Goal: Transaction & Acquisition: Purchase product/service

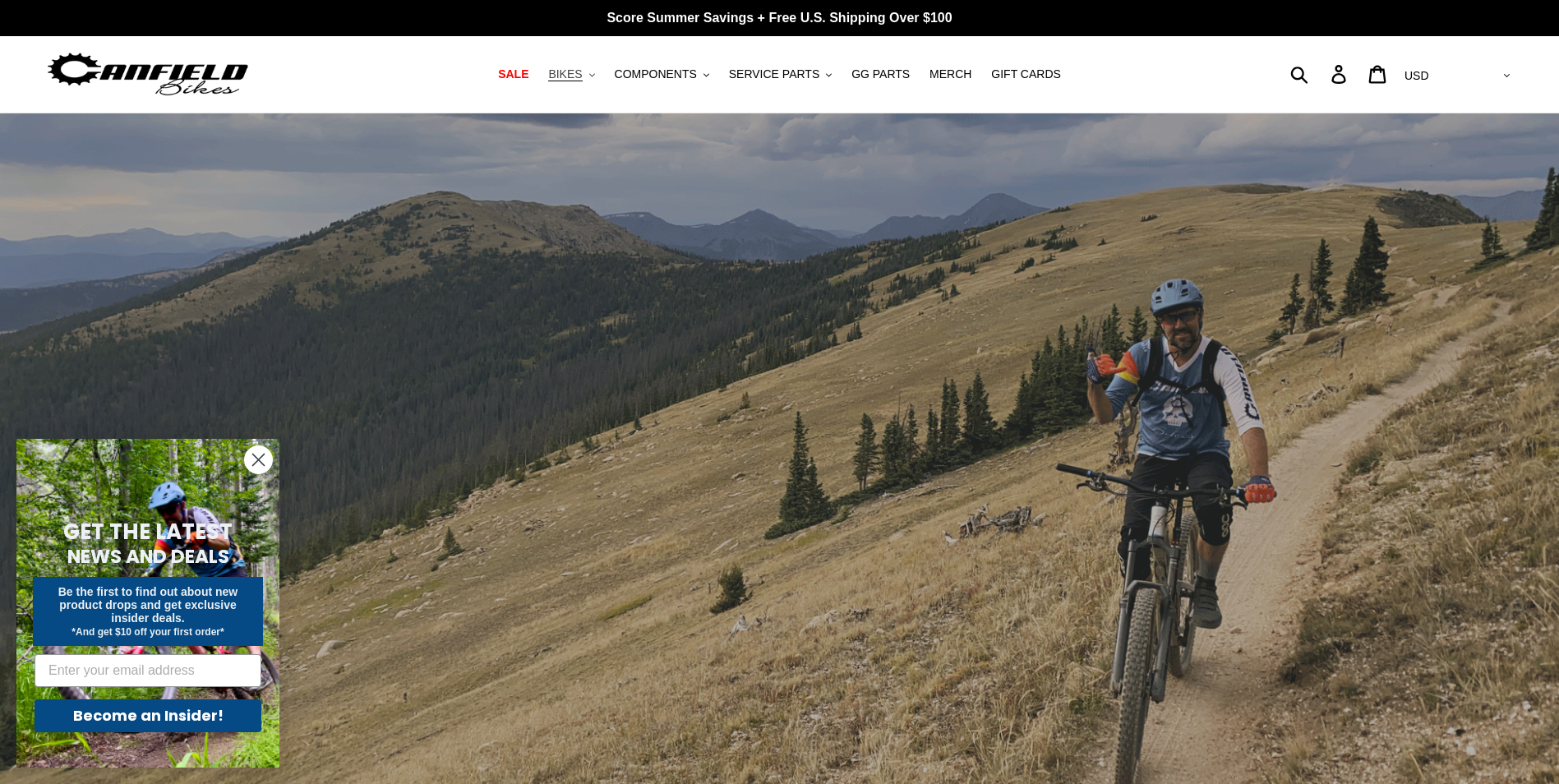
click at [582, 77] on span "BIKES" at bounding box center [565, 75] width 34 height 14
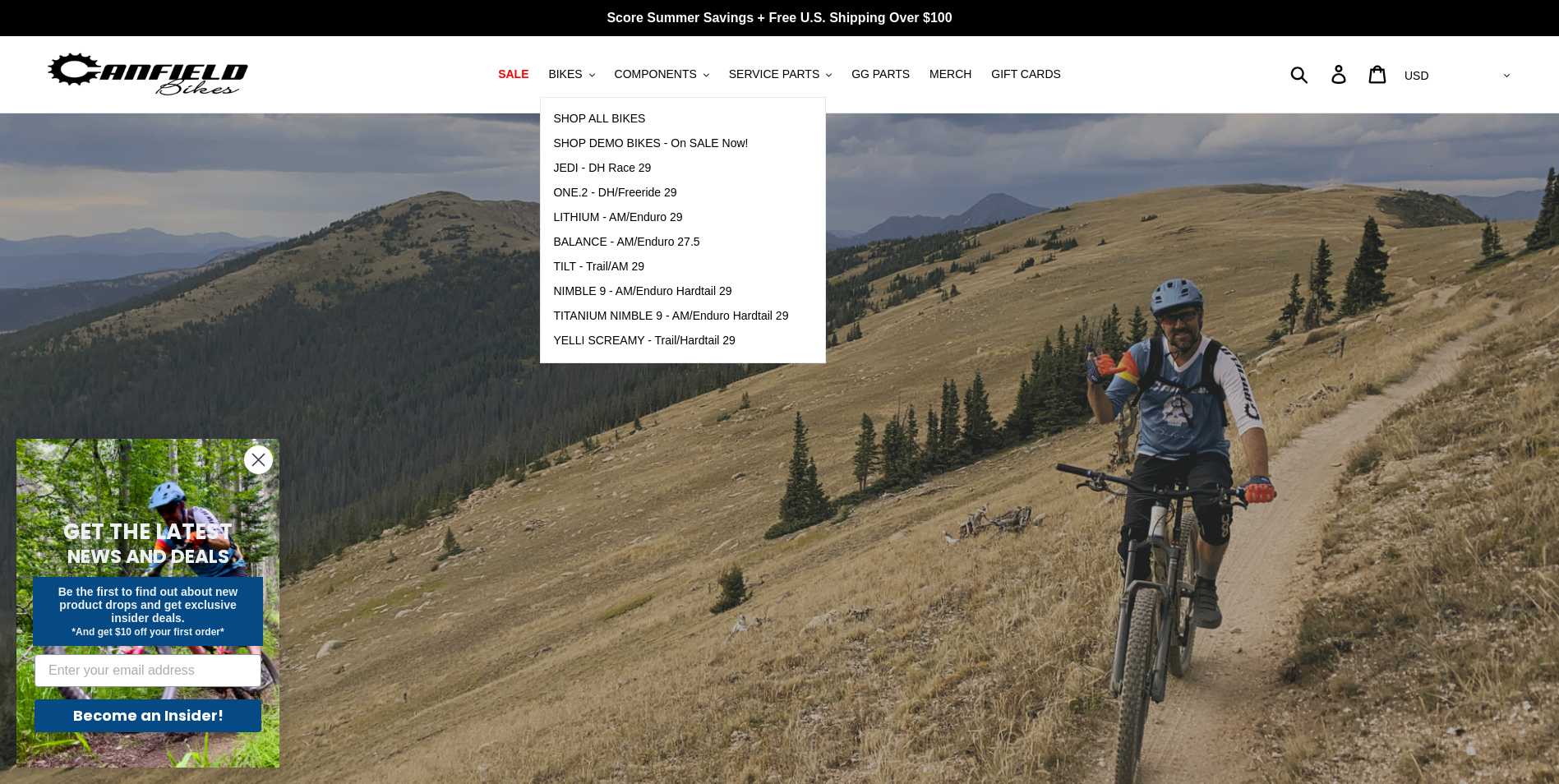
click at [478, 261] on div "slideshow" at bounding box center [779, 477] width 1559 height 727
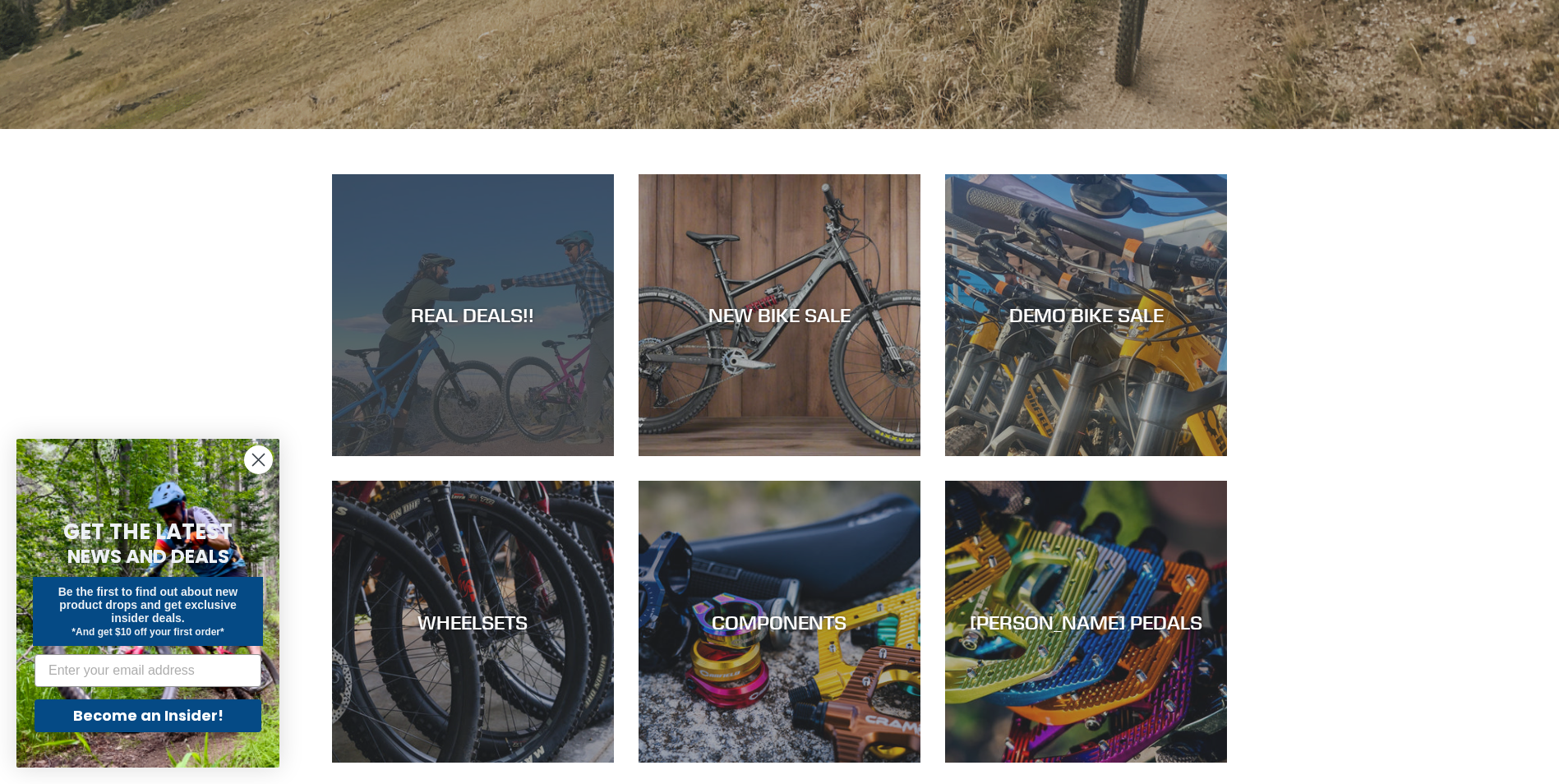
scroll to position [740, 0]
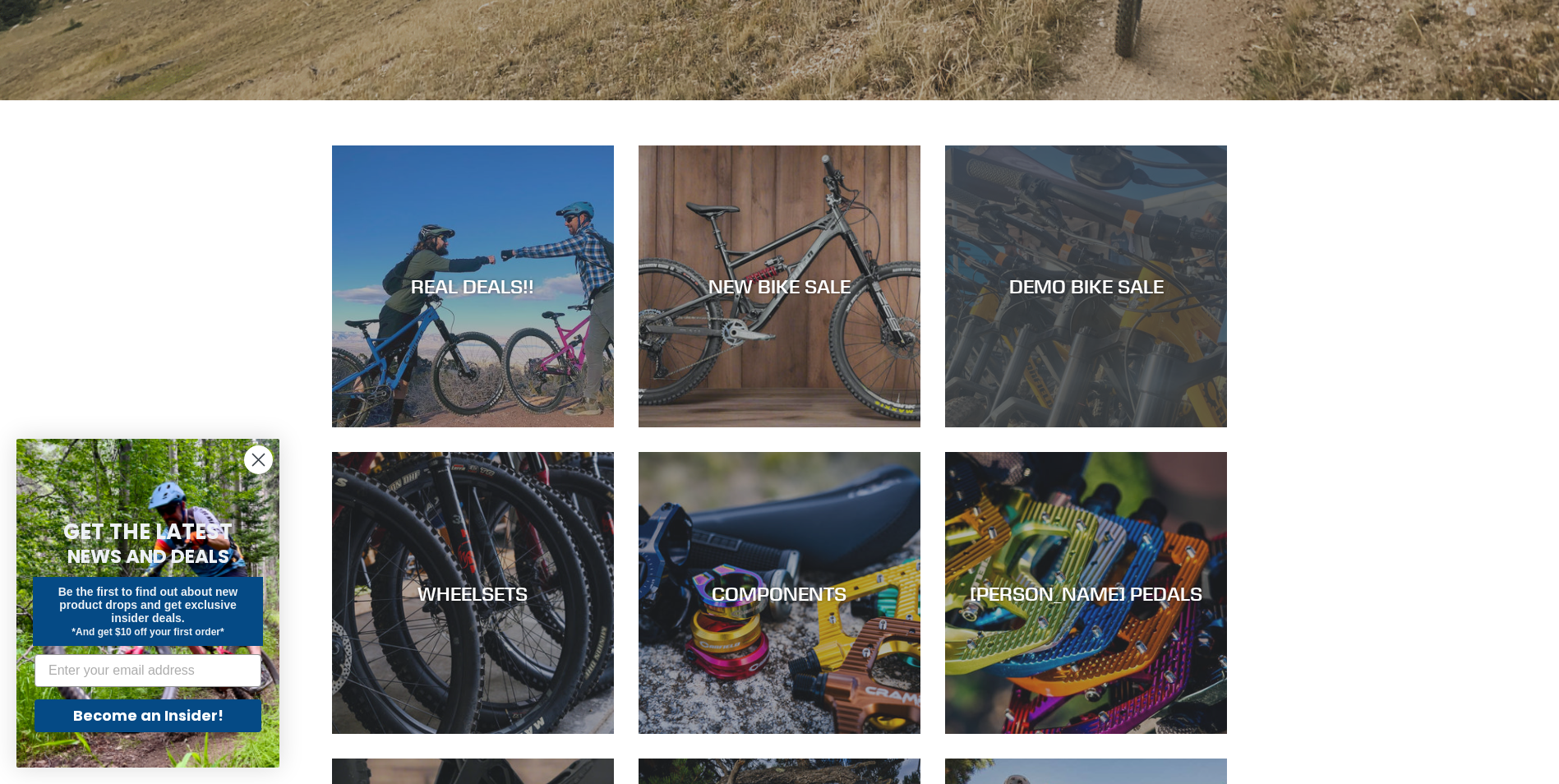
click at [1087, 427] on div "DEMO BIKE SALE" at bounding box center [1086, 427] width 282 height 0
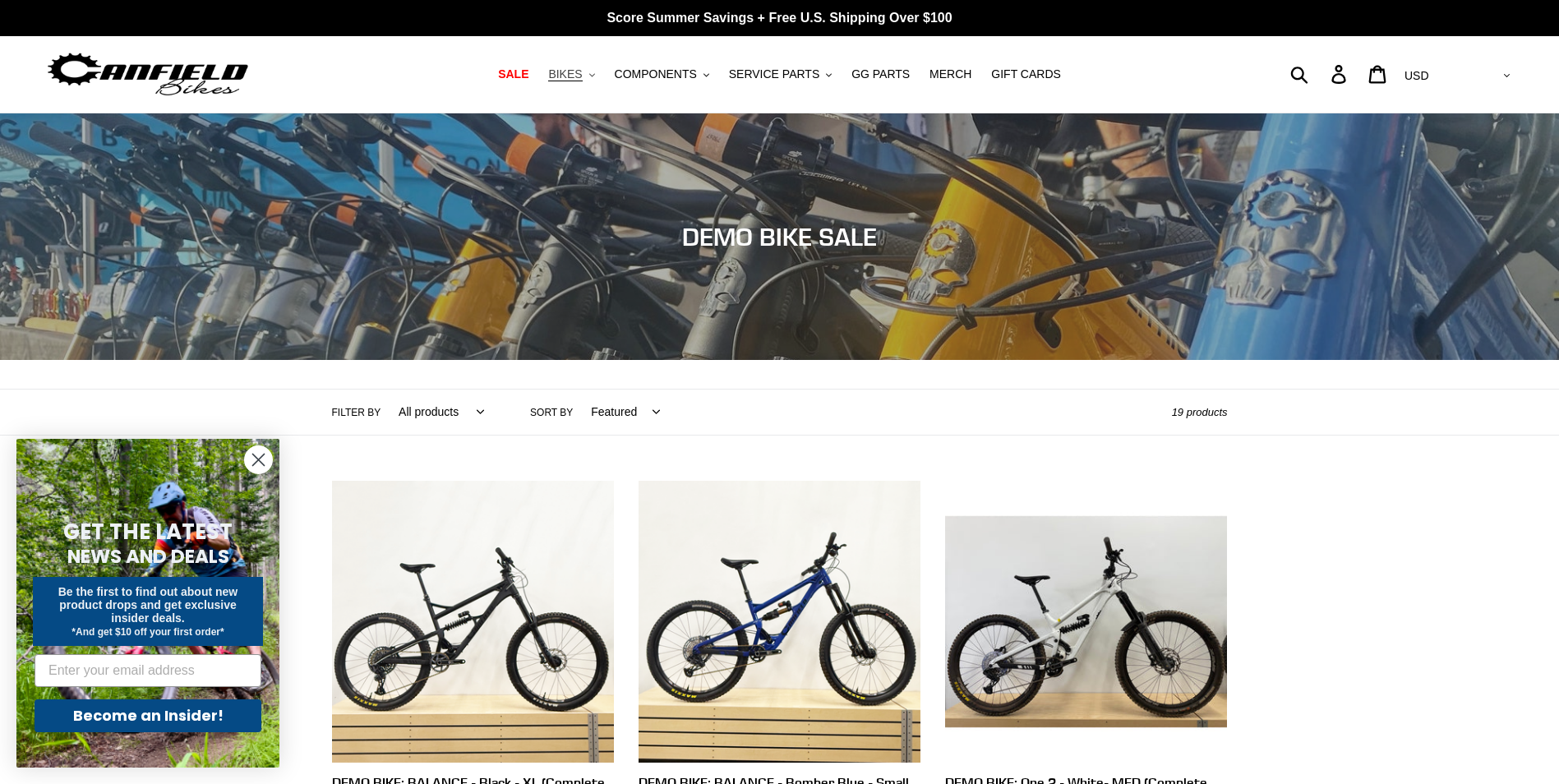
click at [582, 71] on span "BIKES" at bounding box center [565, 75] width 34 height 14
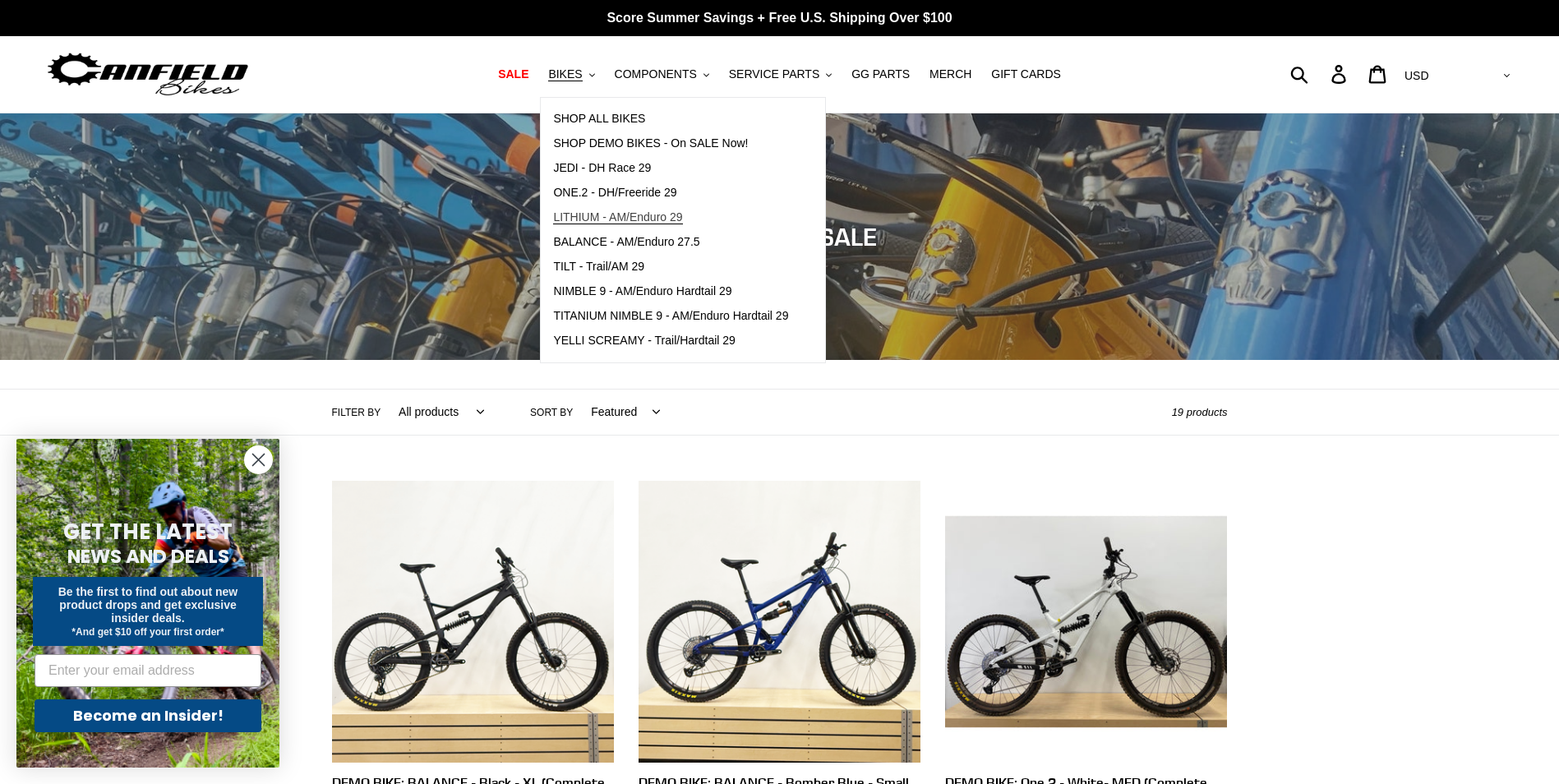
click at [609, 212] on span "LITHIUM - AM/Enduro 29" at bounding box center [618, 217] width 129 height 14
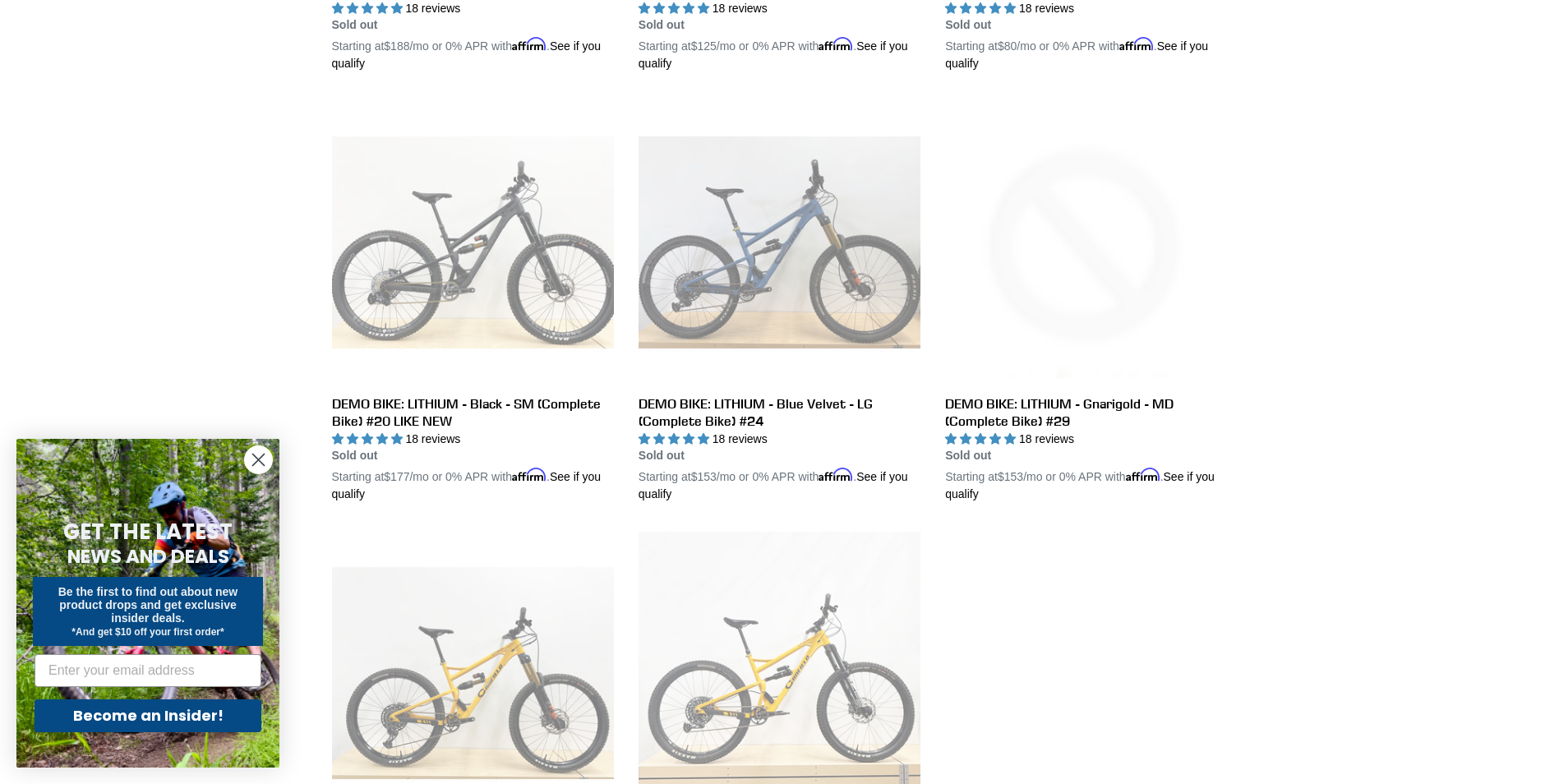
scroll to position [821, 0]
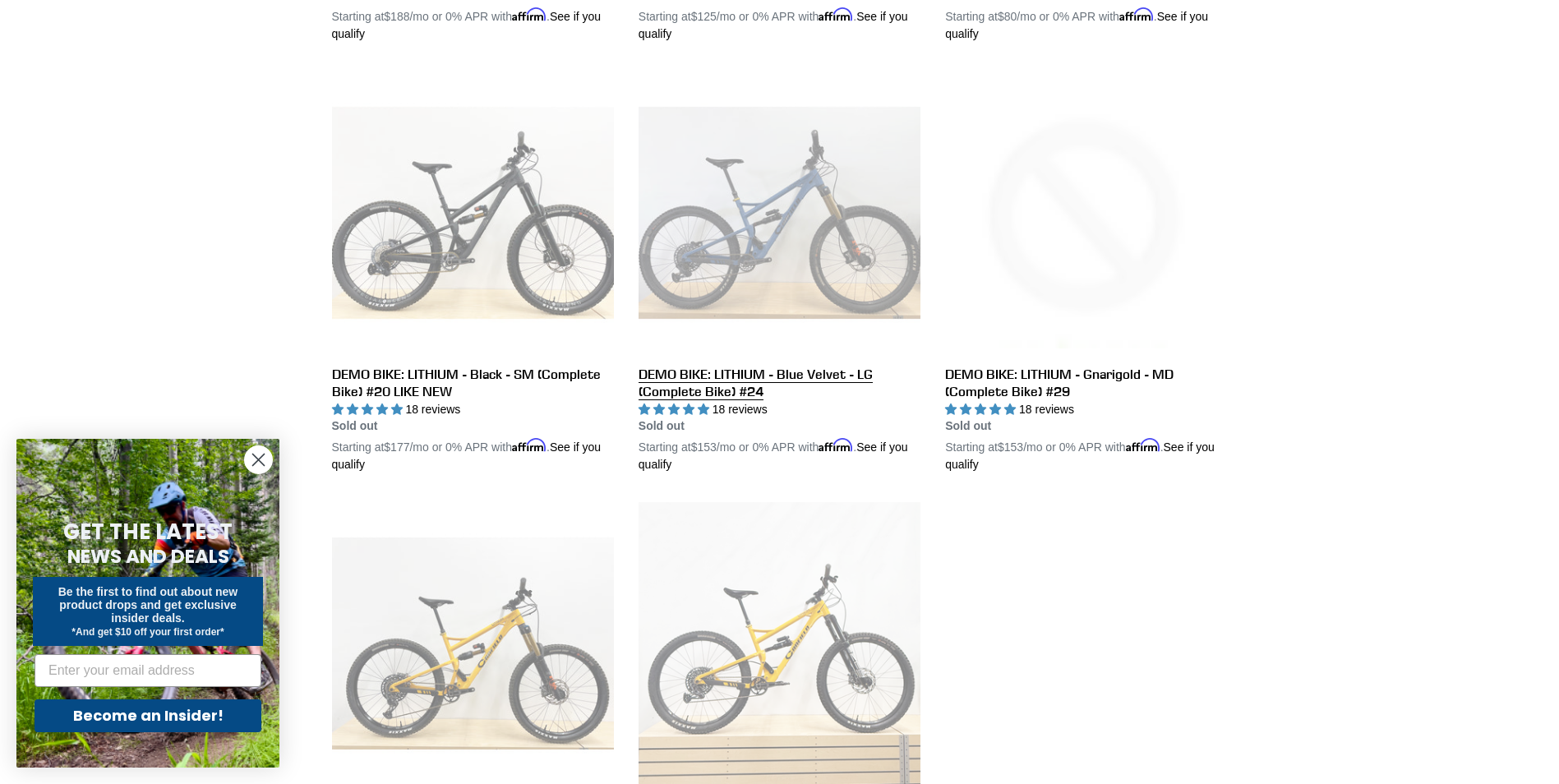
click at [720, 366] on link "DEMO BIKE: LITHIUM - Blue Velvet - LG (Complete Bike) #24" at bounding box center [779, 272] width 282 height 402
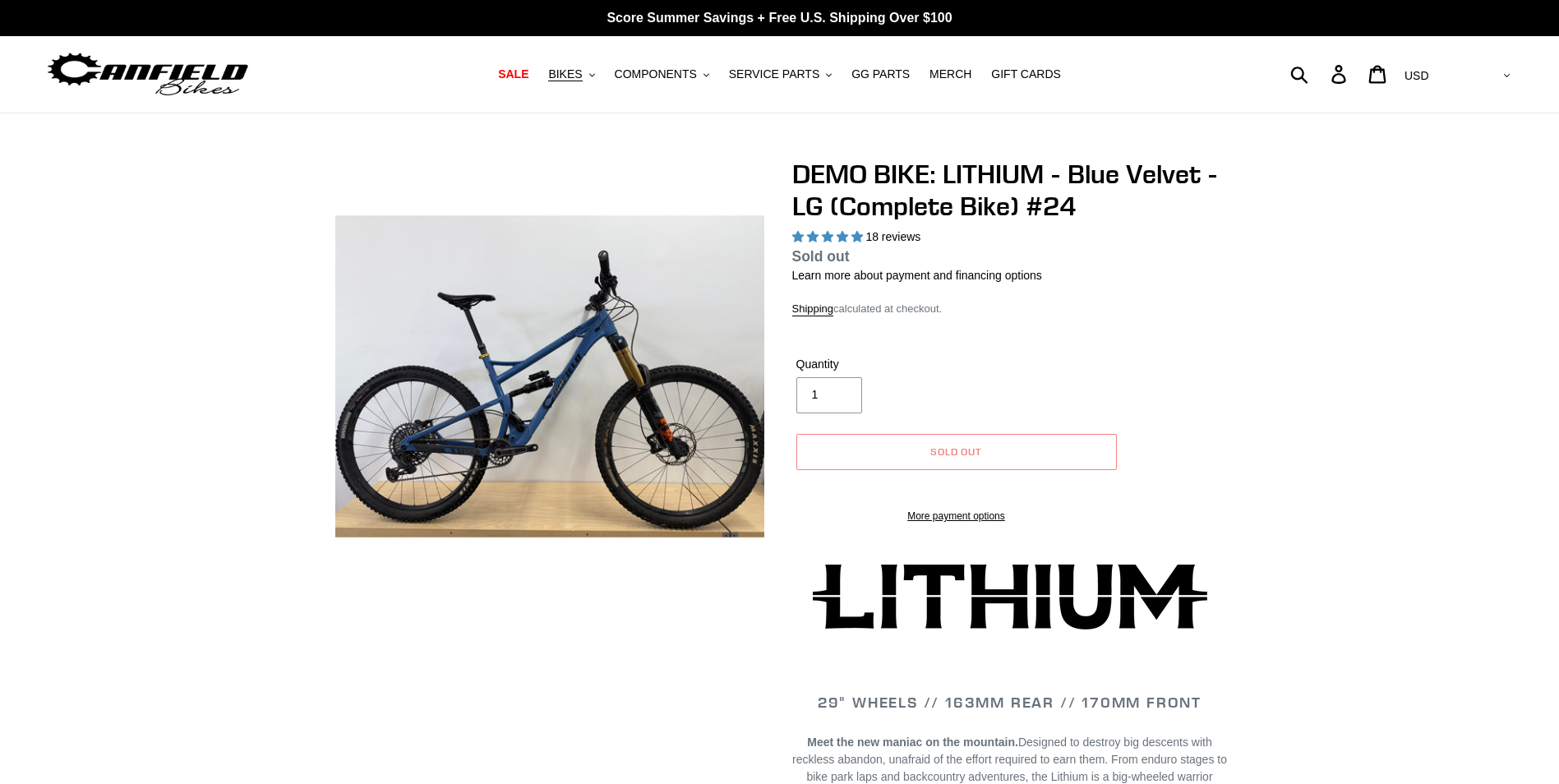
select select "highest-rating"
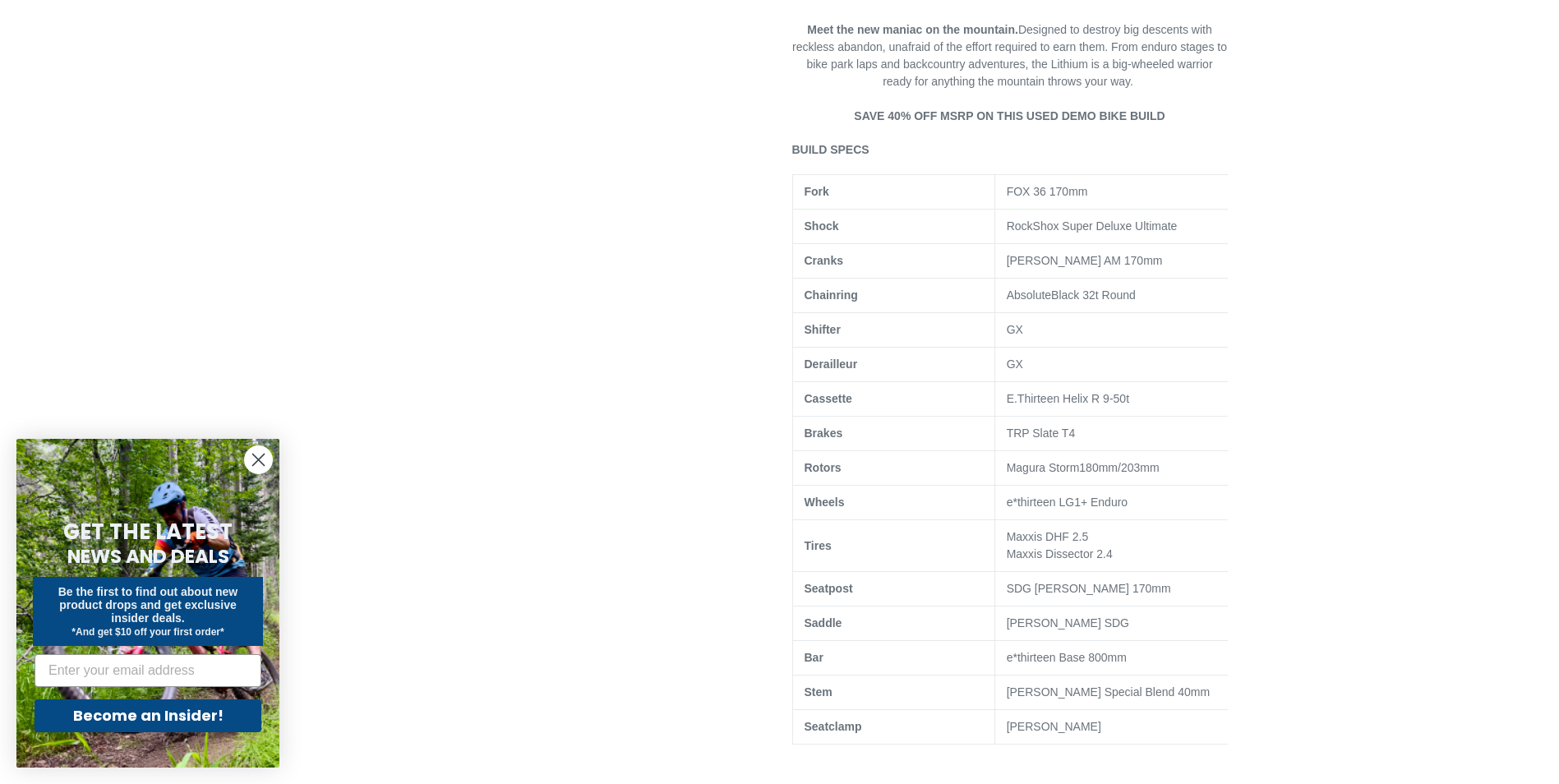
scroll to position [740, 0]
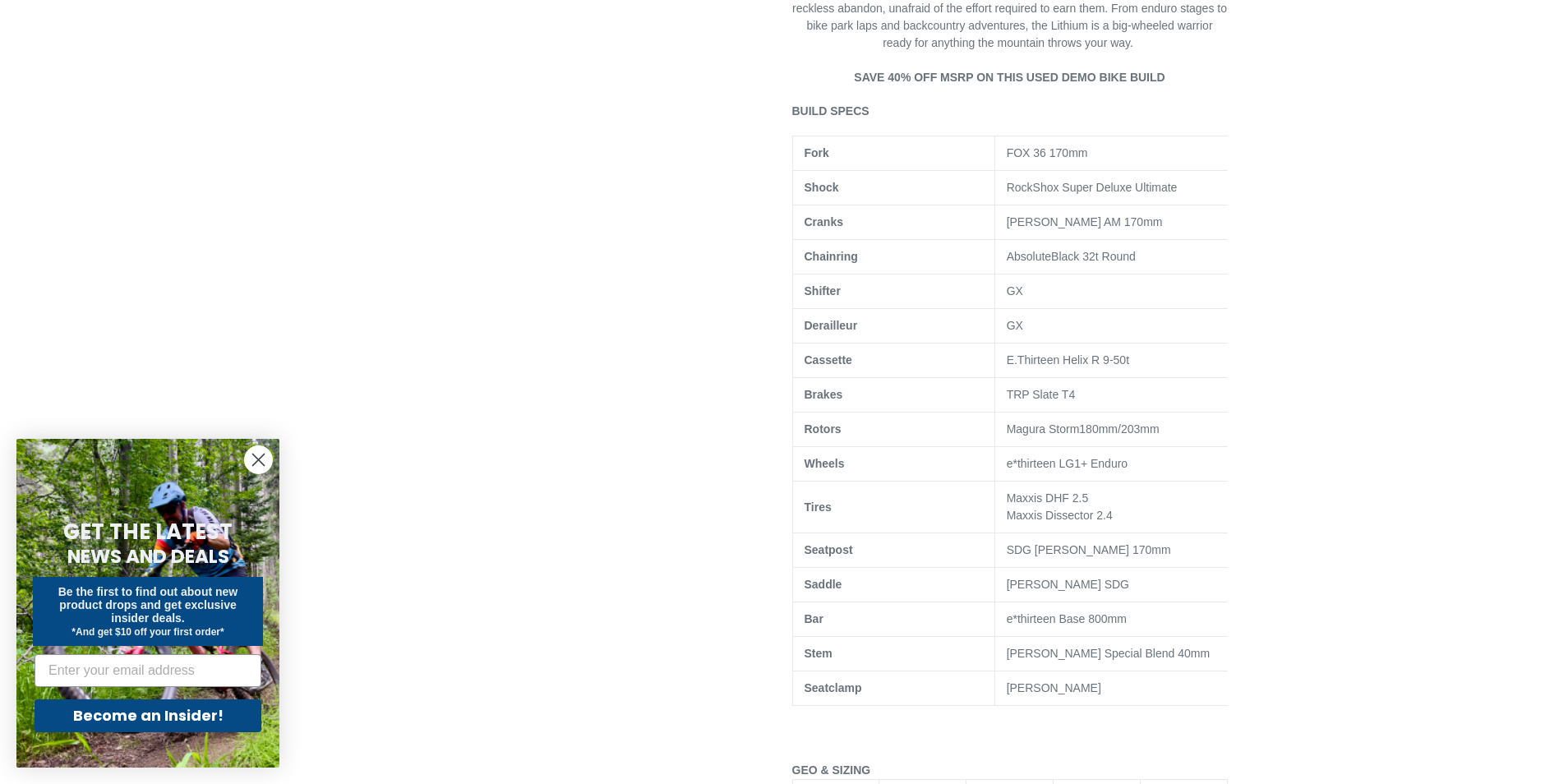
click at [260, 459] on icon "Close dialog" at bounding box center [259, 459] width 11 height 11
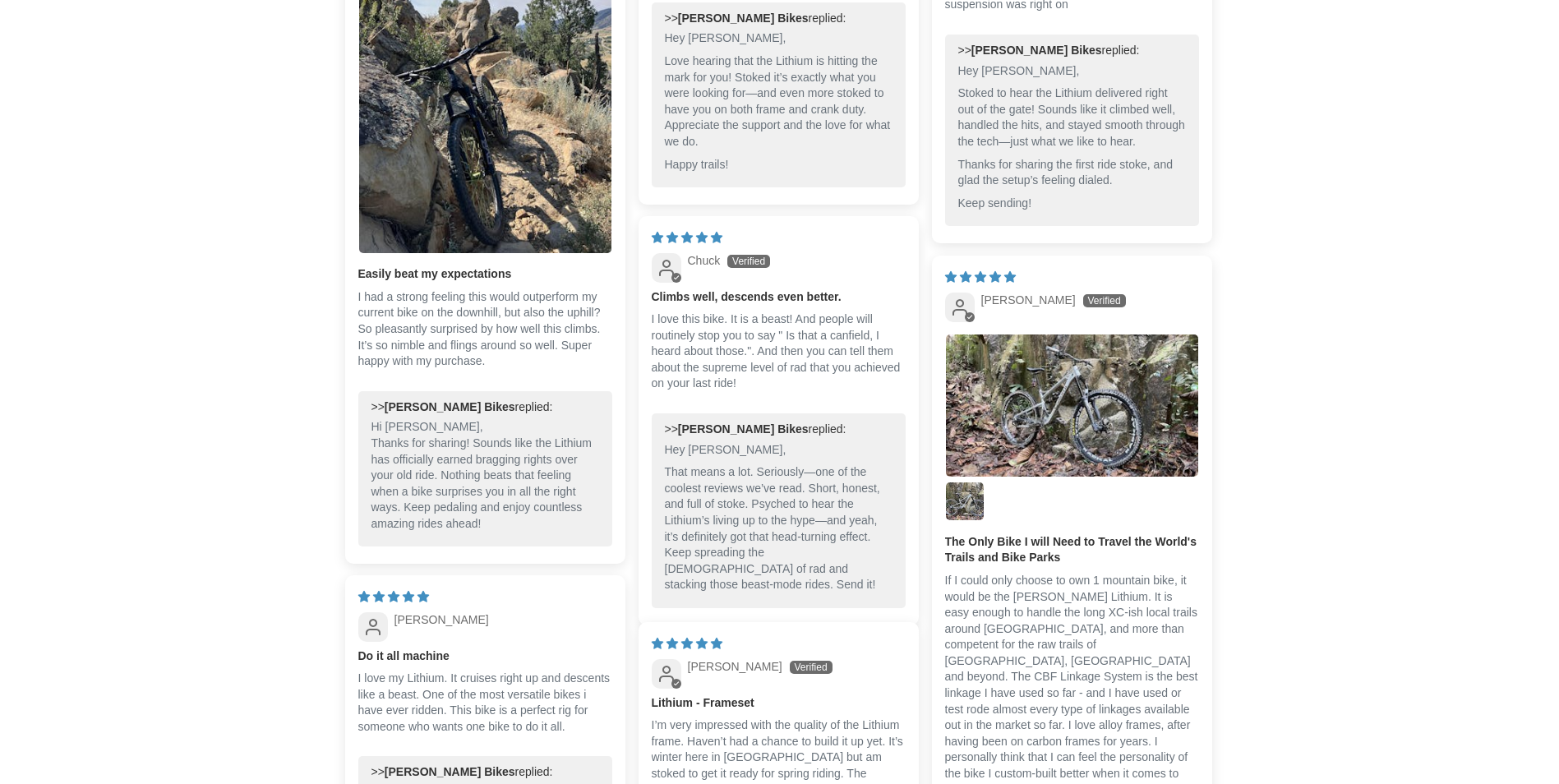
scroll to position [4633, 0]
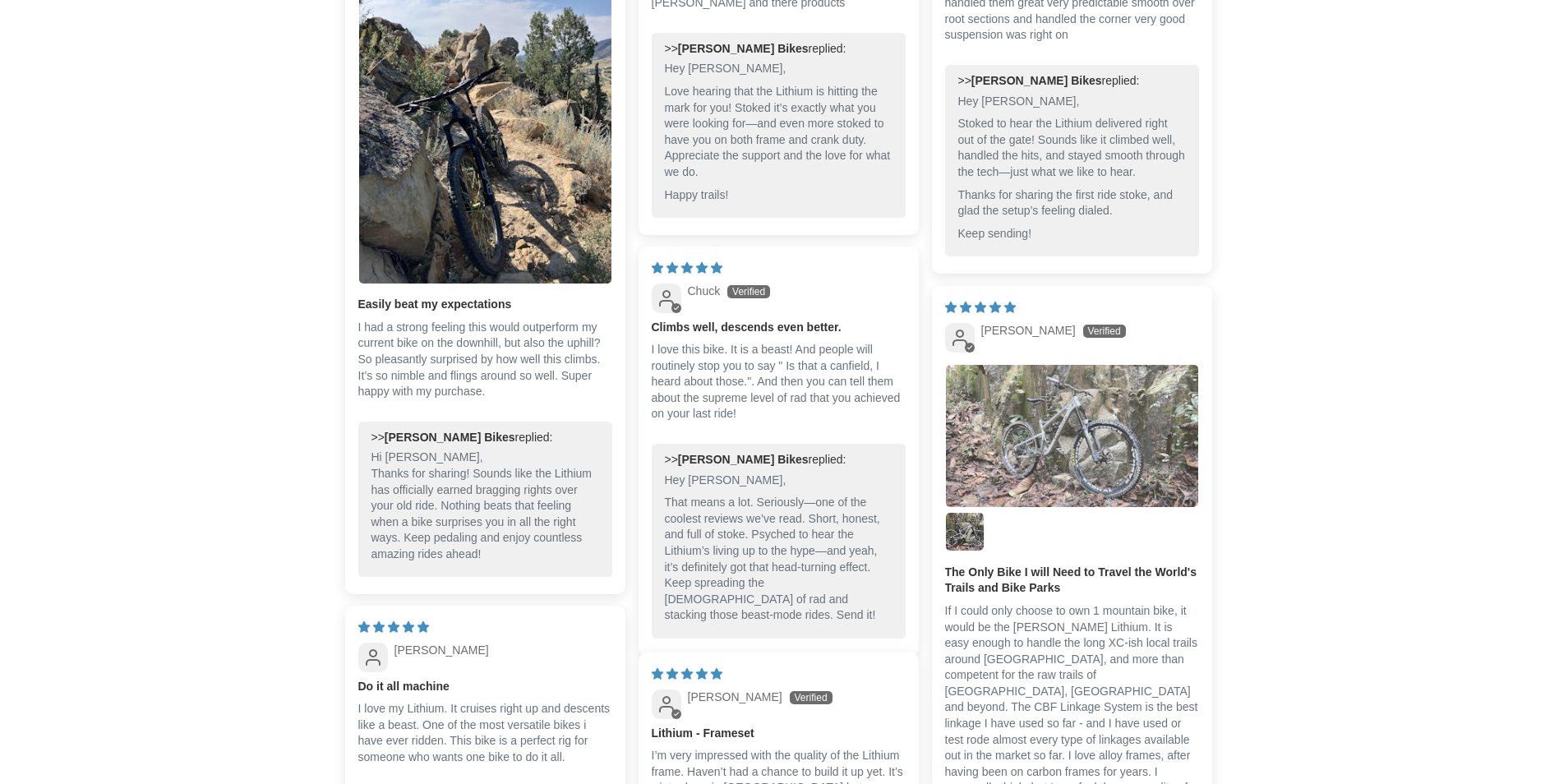
click at [1120, 409] on img "Link to user picture 1" at bounding box center [1072, 436] width 253 height 142
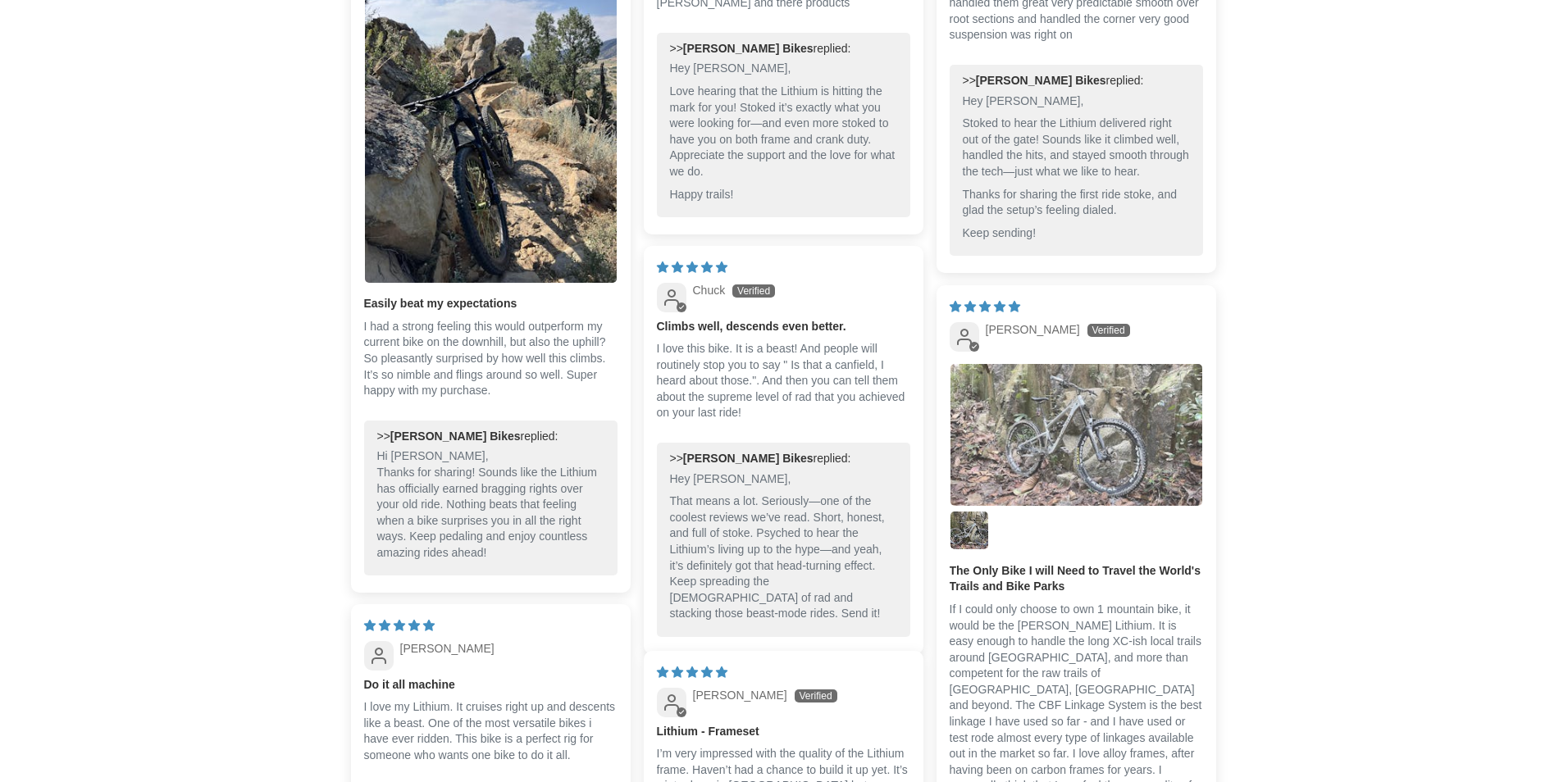
scroll to position [0, 0]
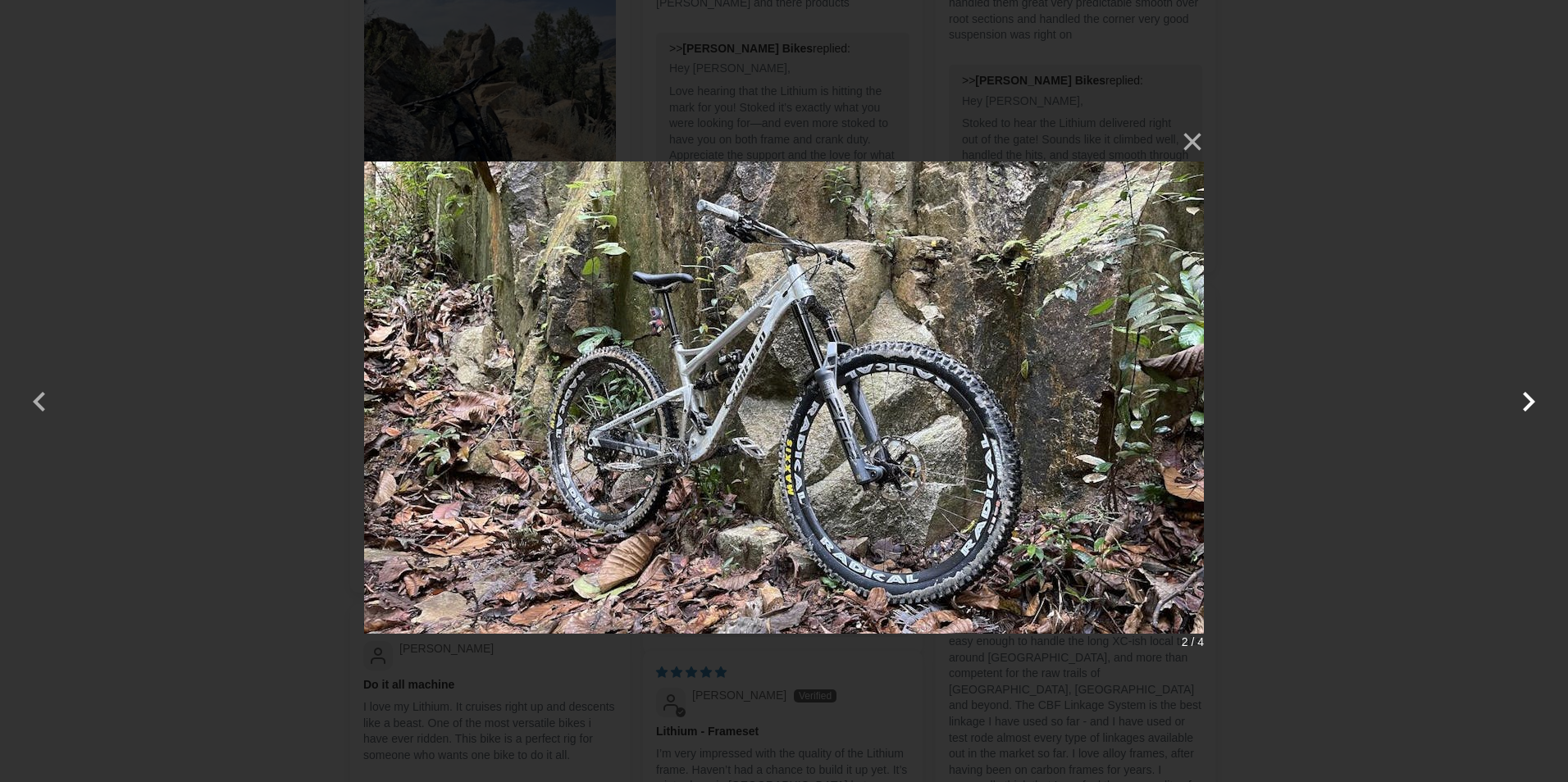
click at [1524, 401] on button "button" at bounding box center [1527, 391] width 39 height 39
